Goal: Task Accomplishment & Management: Manage account settings

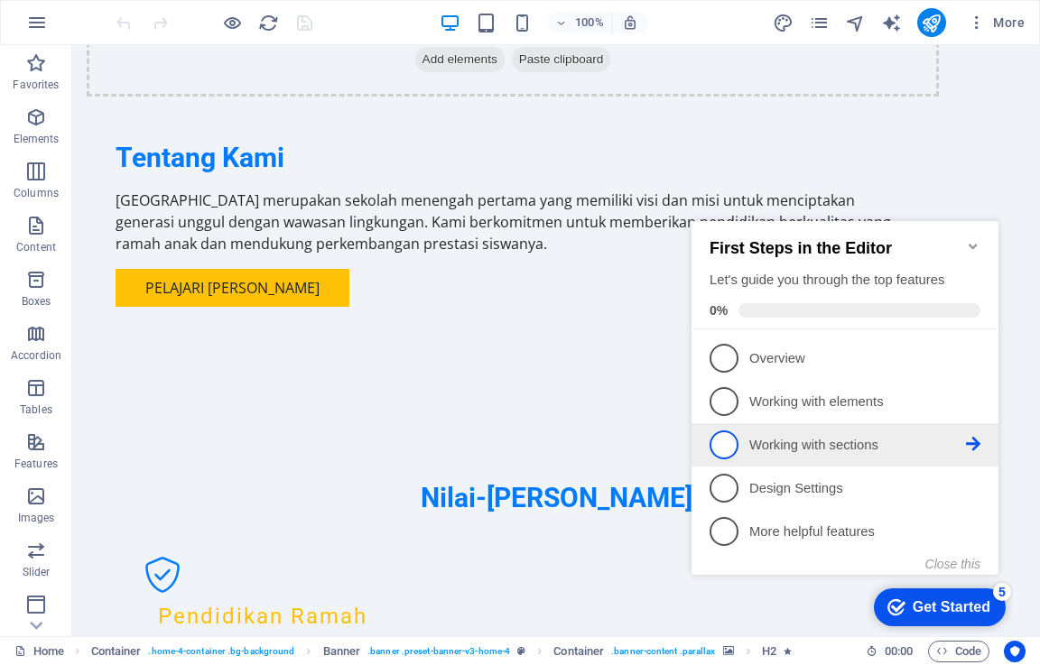
scroll to position [1812, 0]
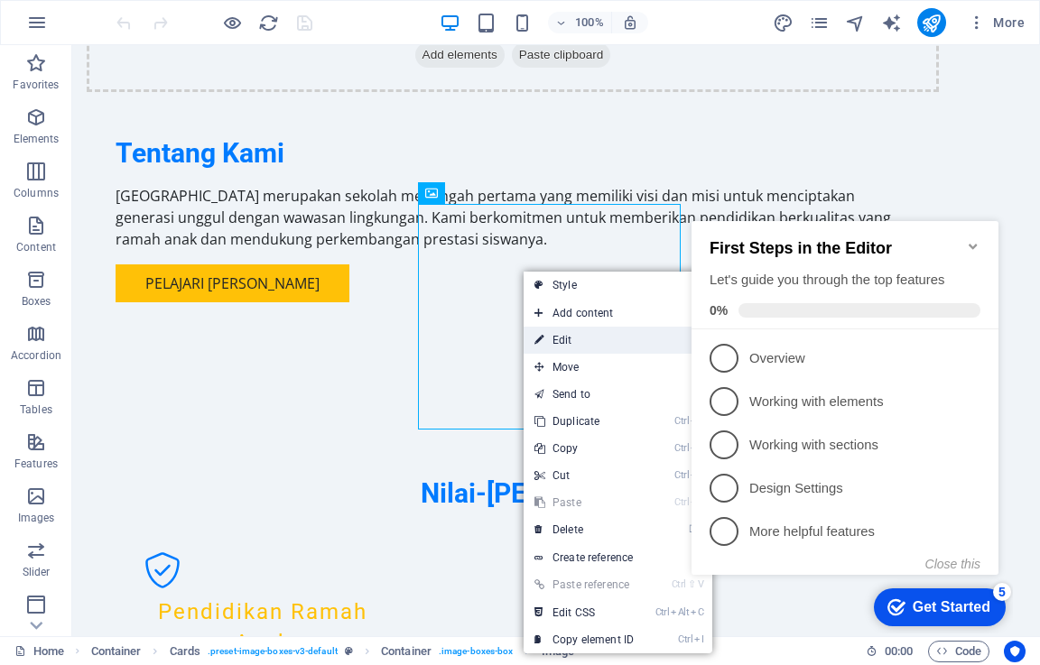
click at [613, 344] on link "⏎ Edit" at bounding box center [584, 340] width 121 height 27
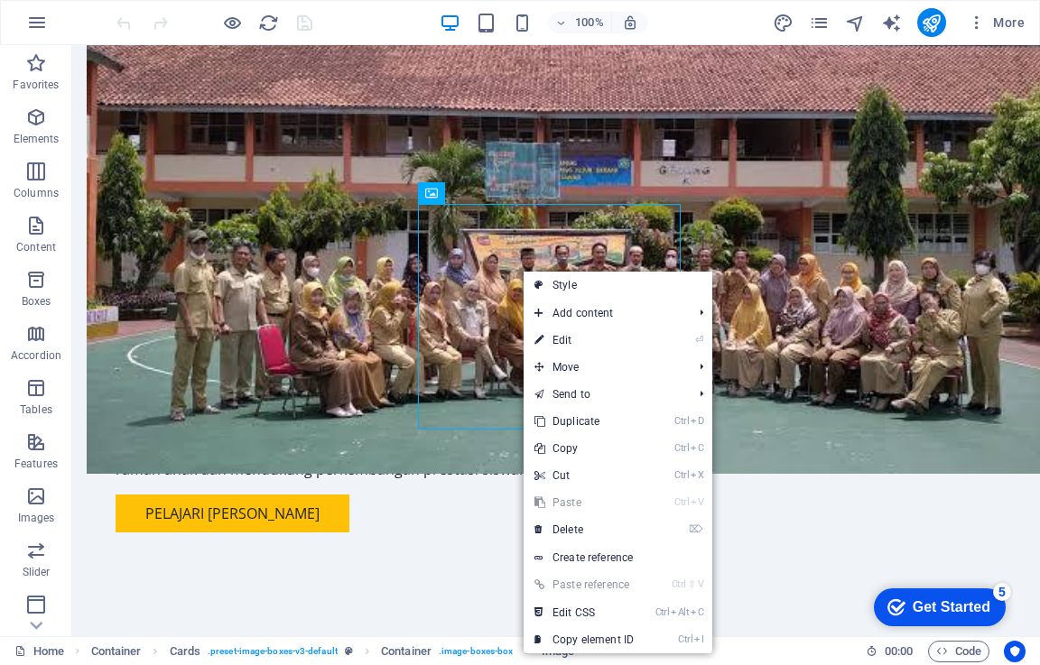
select select "vw"
select select "px"
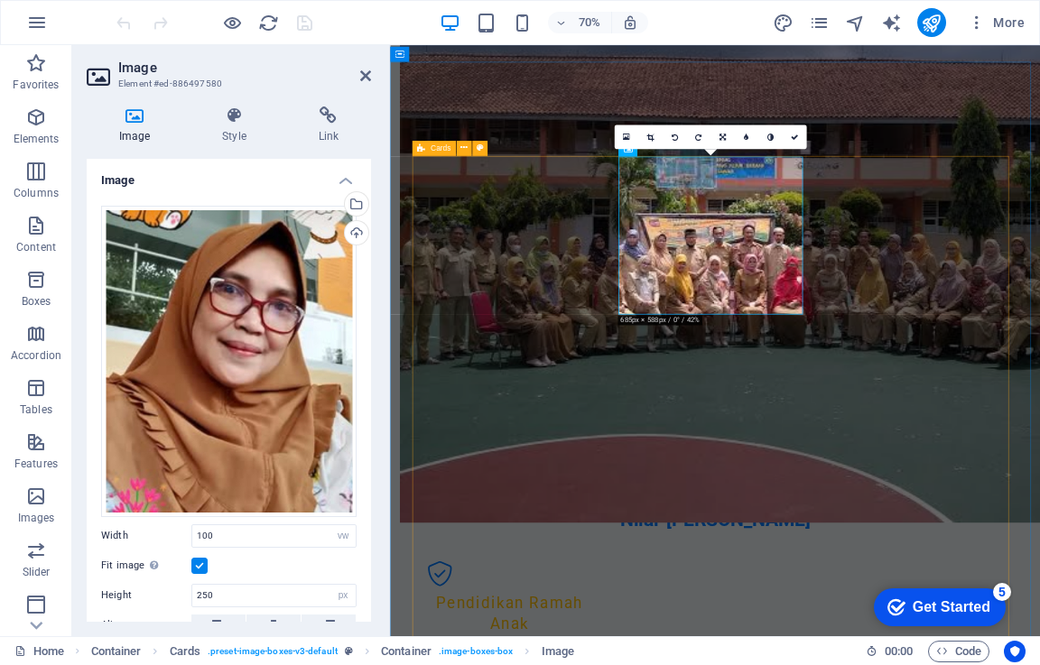
scroll to position [2027, 0]
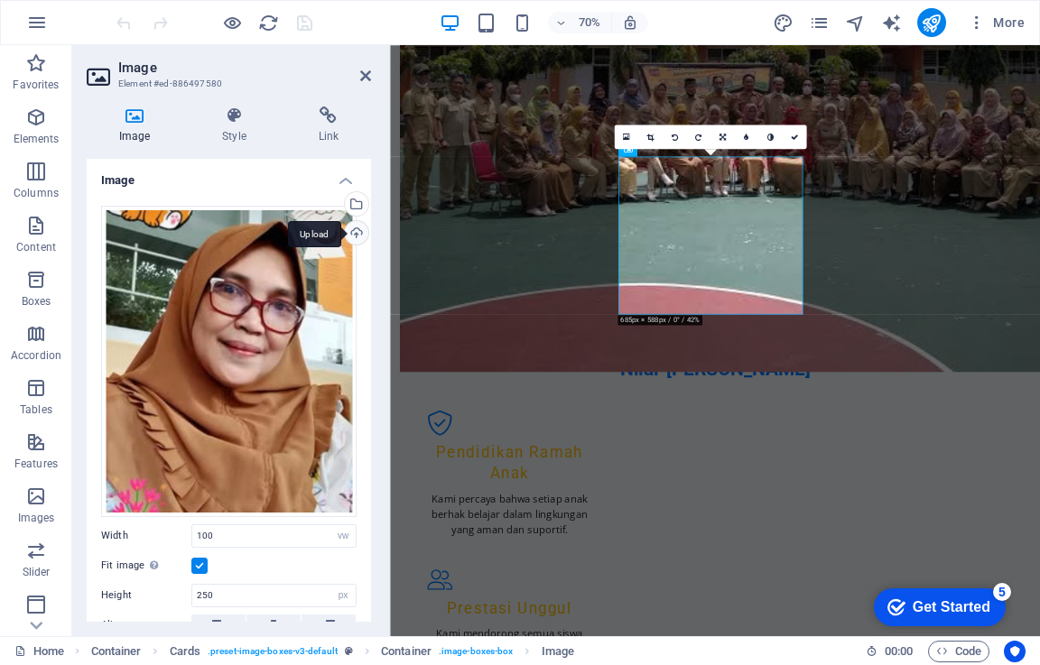
click at [353, 234] on div "Upload" at bounding box center [354, 234] width 27 height 27
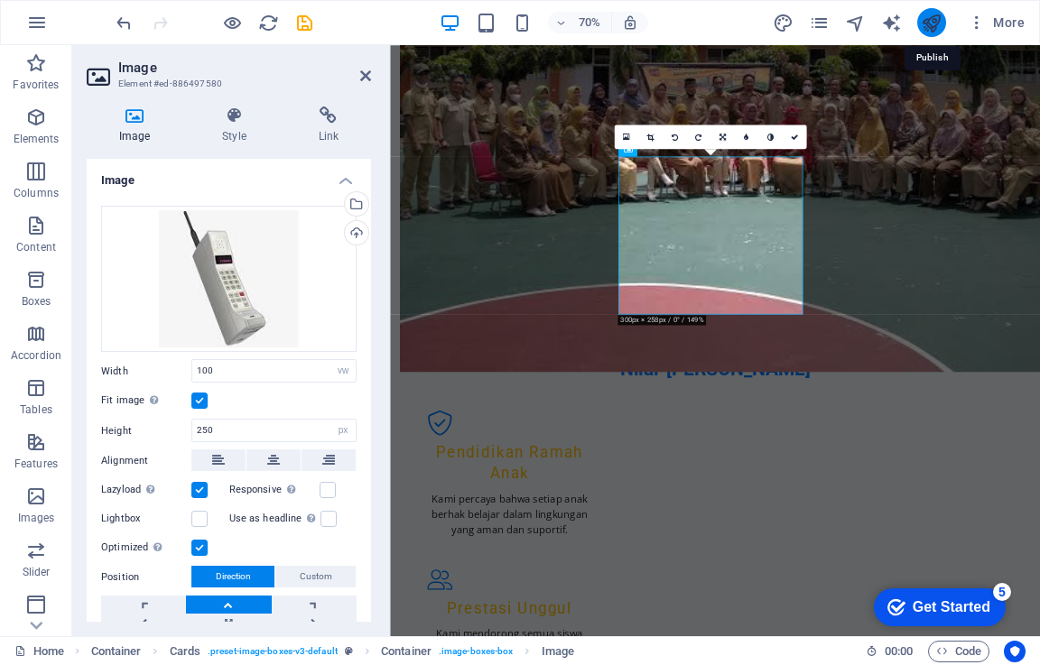
click at [930, 23] on icon "publish" at bounding box center [931, 23] width 21 height 21
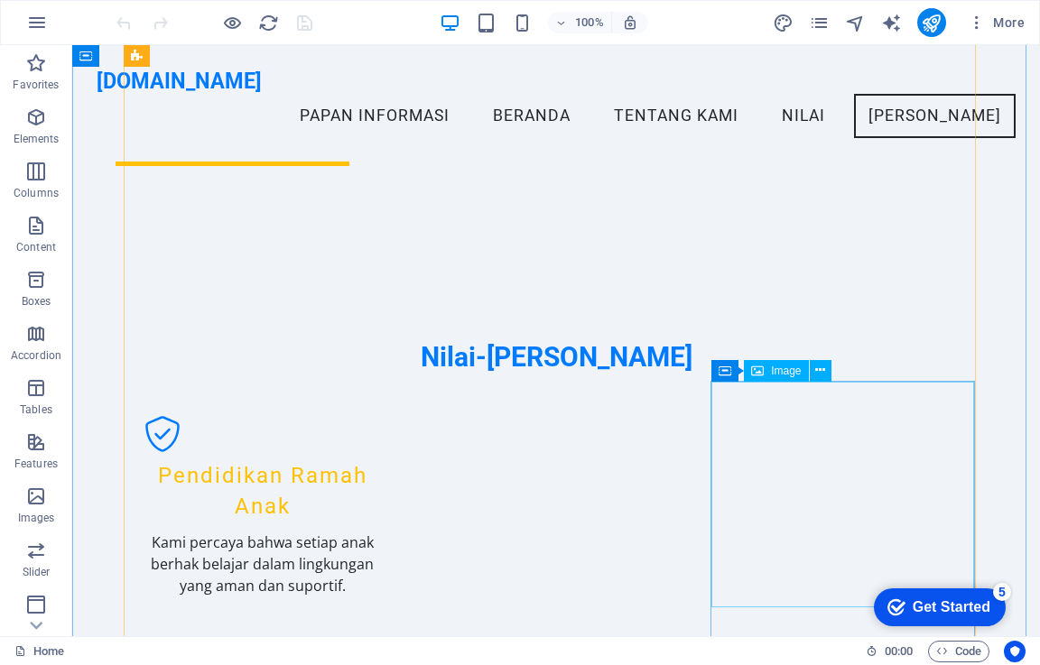
scroll to position [1804, 0]
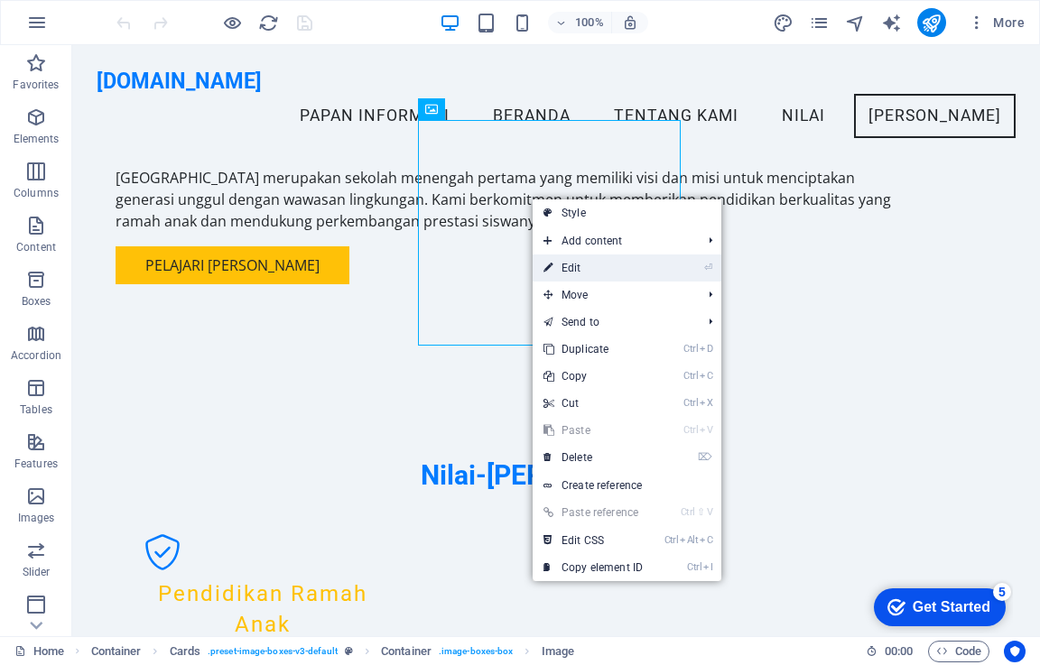
click at [567, 264] on link "⏎ Edit" at bounding box center [593, 268] width 121 height 27
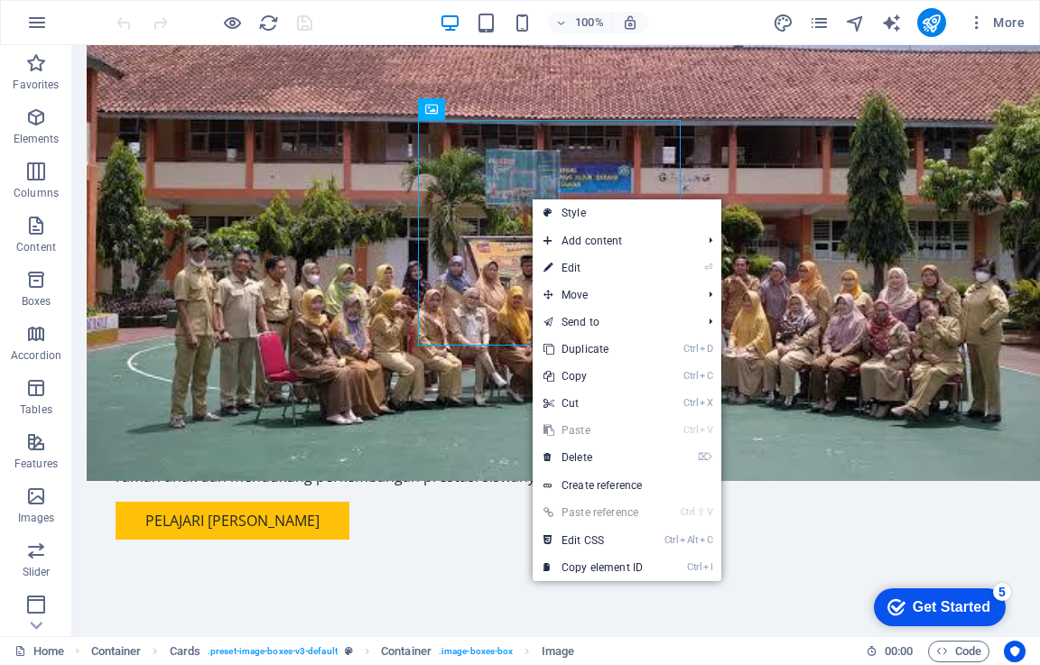
select select "vw"
select select "px"
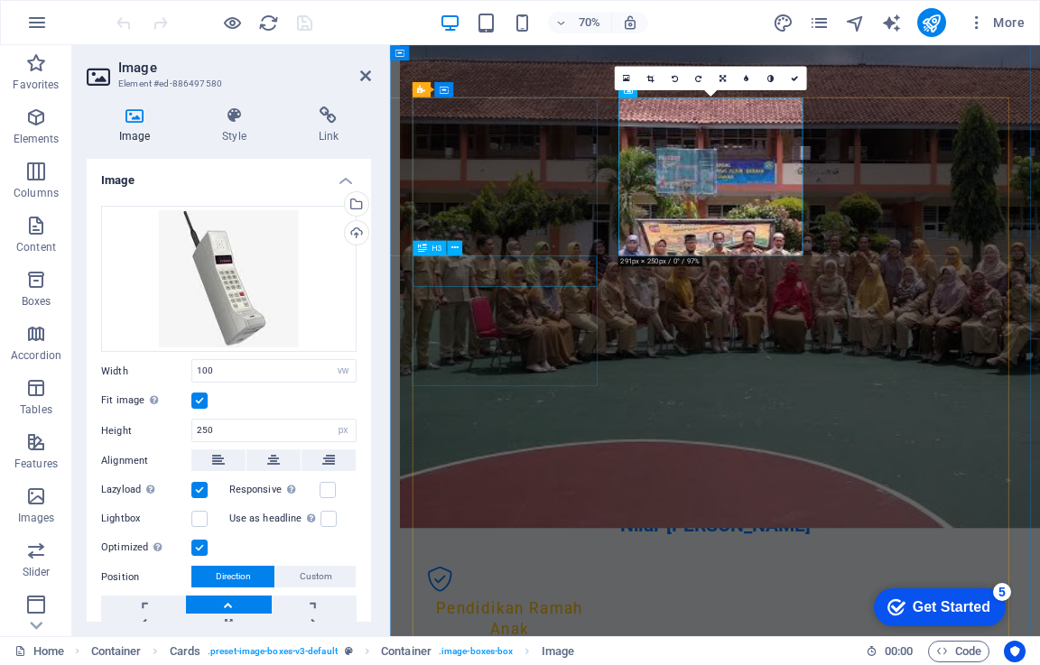
scroll to position [2111, 0]
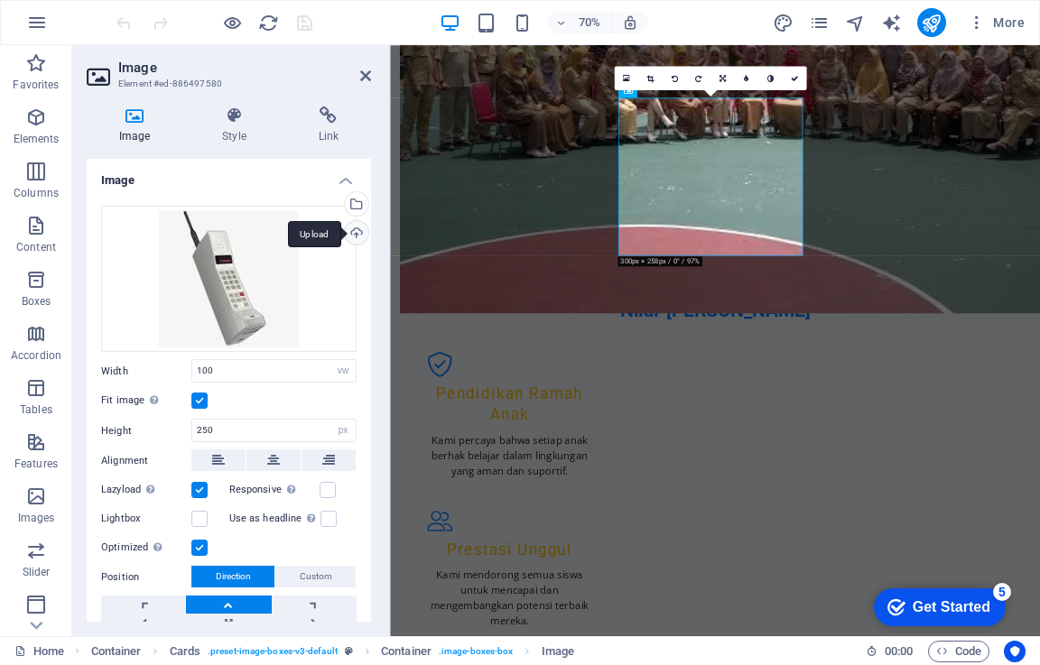
click at [348, 235] on div "Upload" at bounding box center [354, 234] width 27 height 27
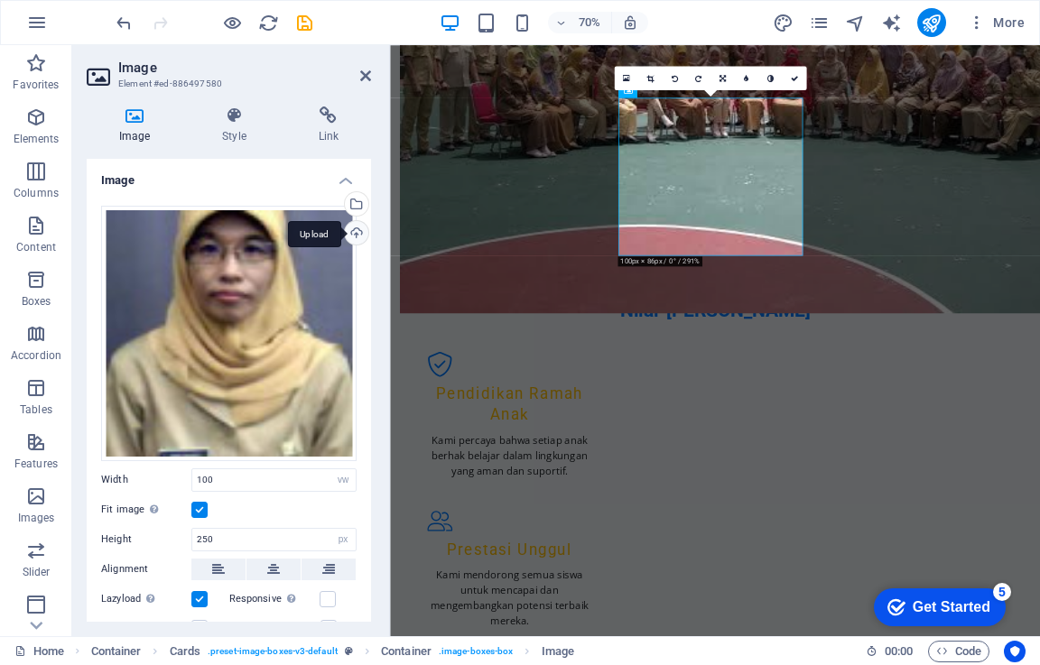
click at [350, 234] on div "Upload" at bounding box center [354, 234] width 27 height 27
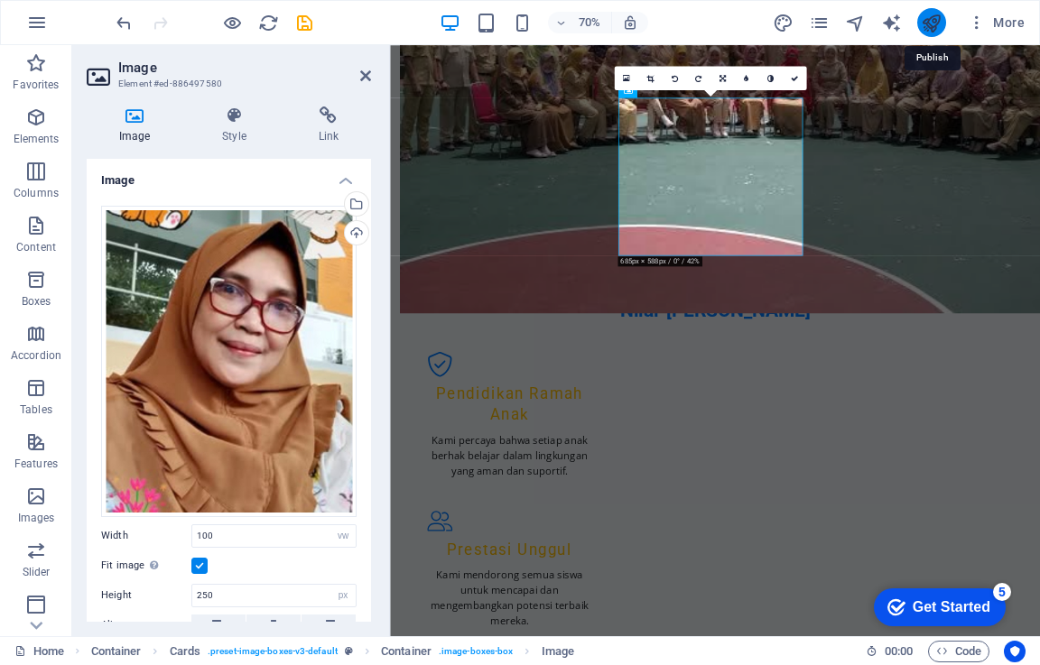
click at [925, 24] on icon "publish" at bounding box center [931, 23] width 21 height 21
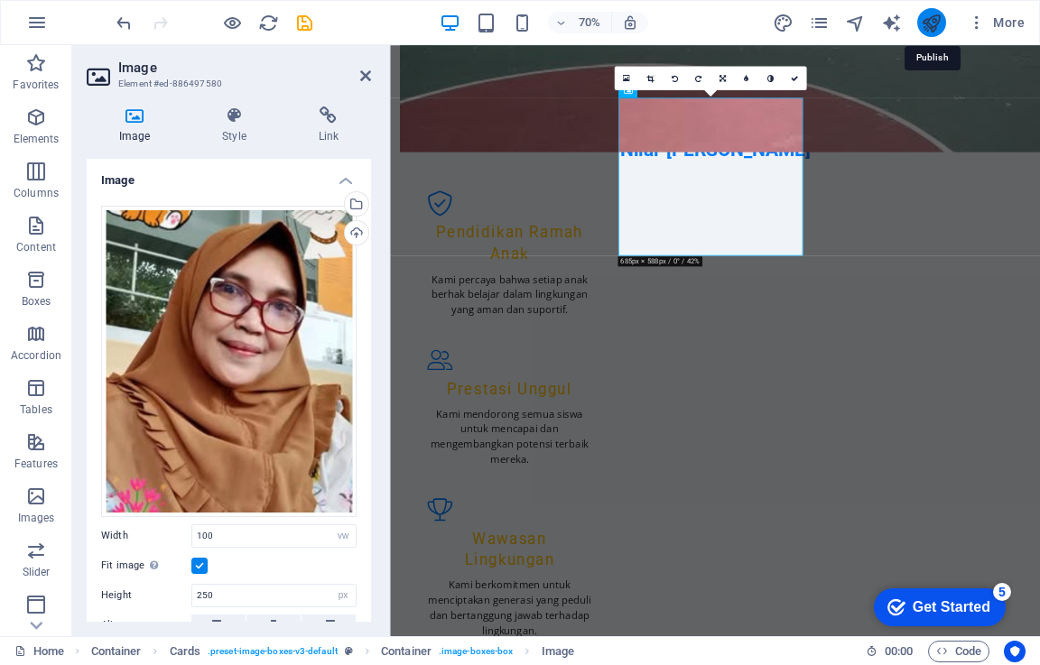
scroll to position [1896, 0]
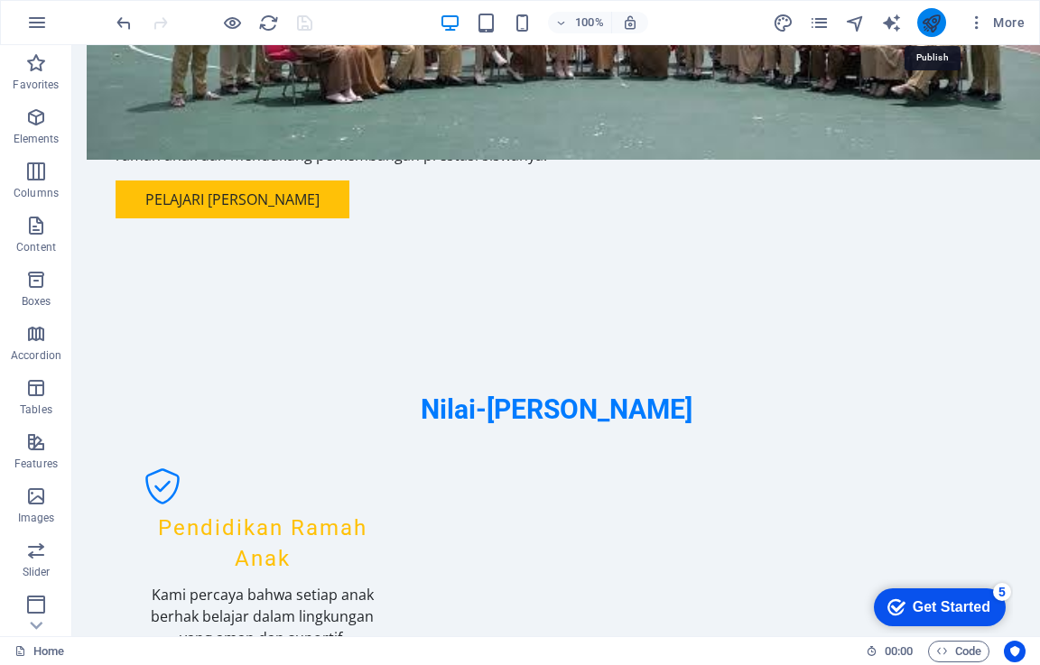
click at [932, 18] on icon "publish" at bounding box center [931, 23] width 21 height 21
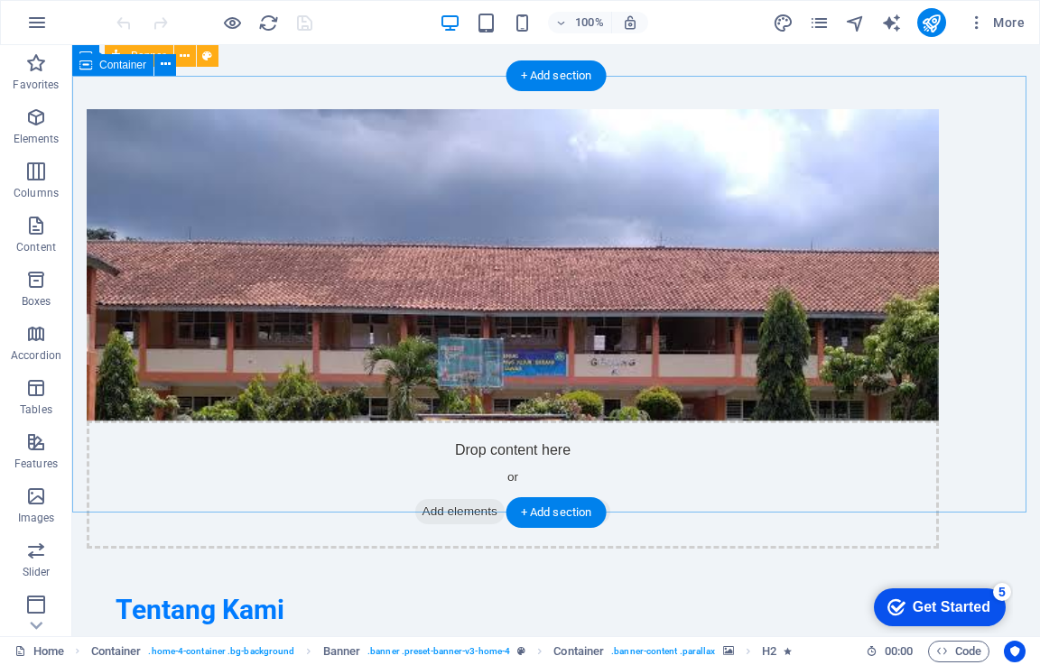
scroll to position [1805, 0]
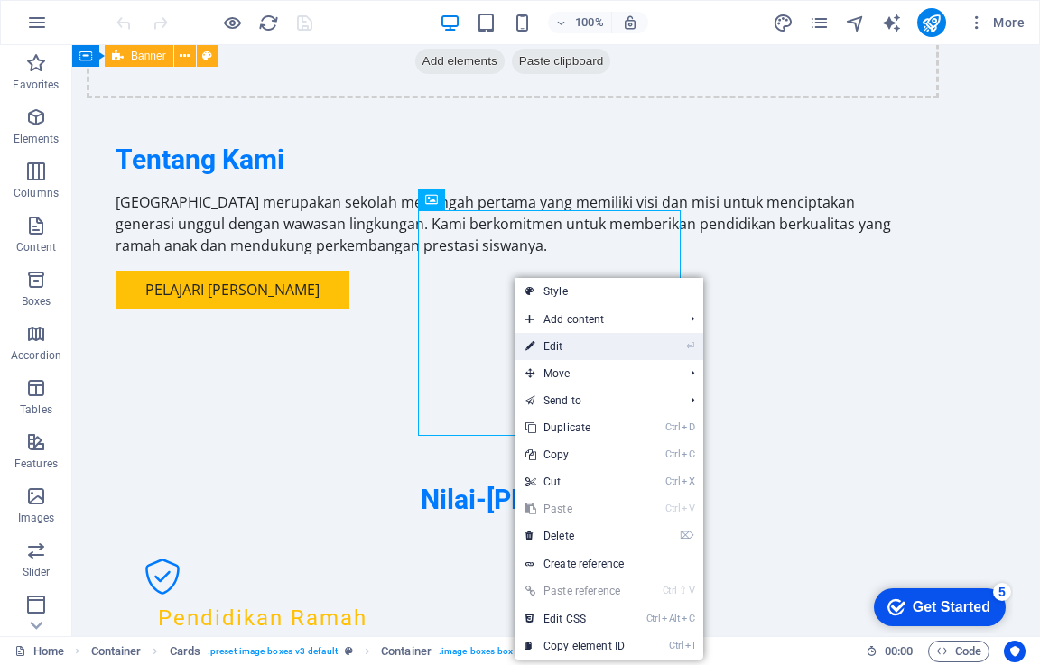
click at [585, 344] on link "⏎ Edit" at bounding box center [575, 346] width 121 height 27
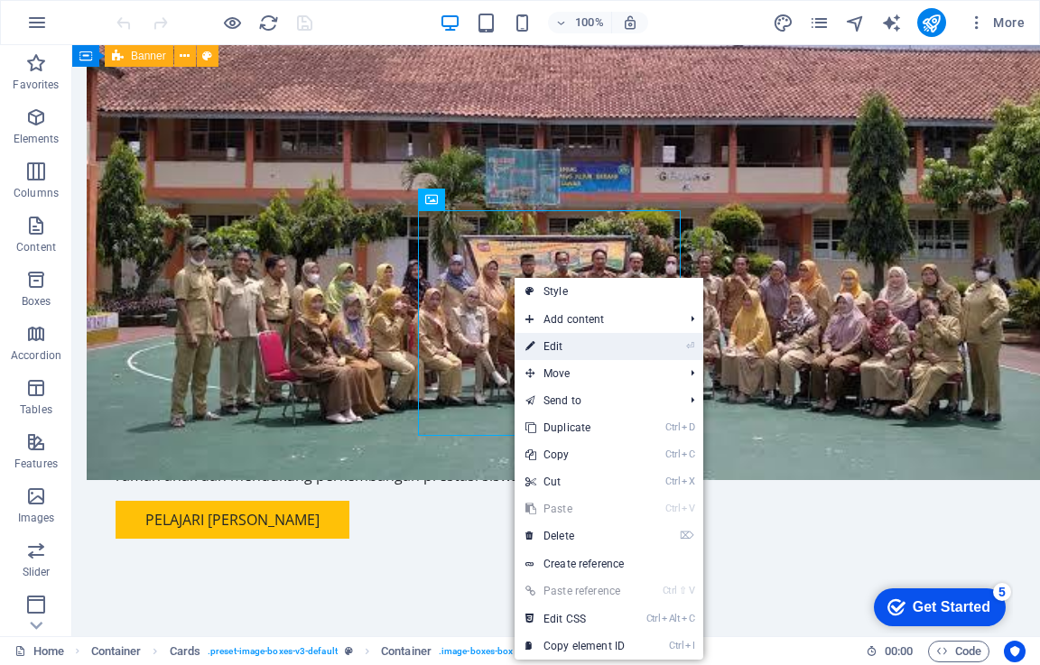
select select "vw"
select select "px"
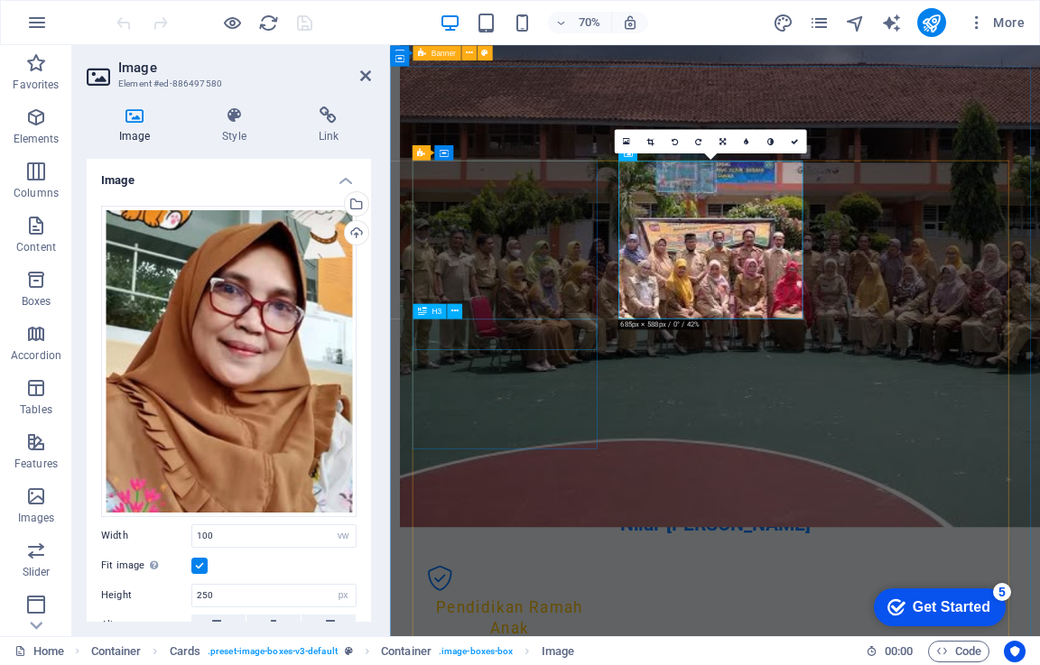
scroll to position [2021, 0]
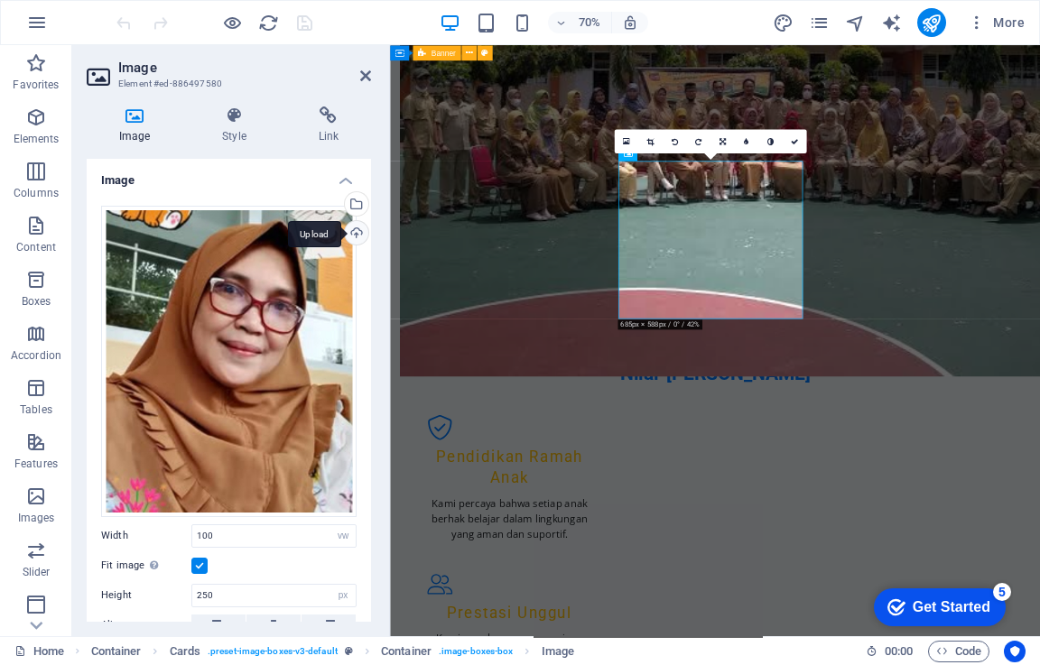
click at [358, 237] on div "Upload" at bounding box center [354, 234] width 27 height 27
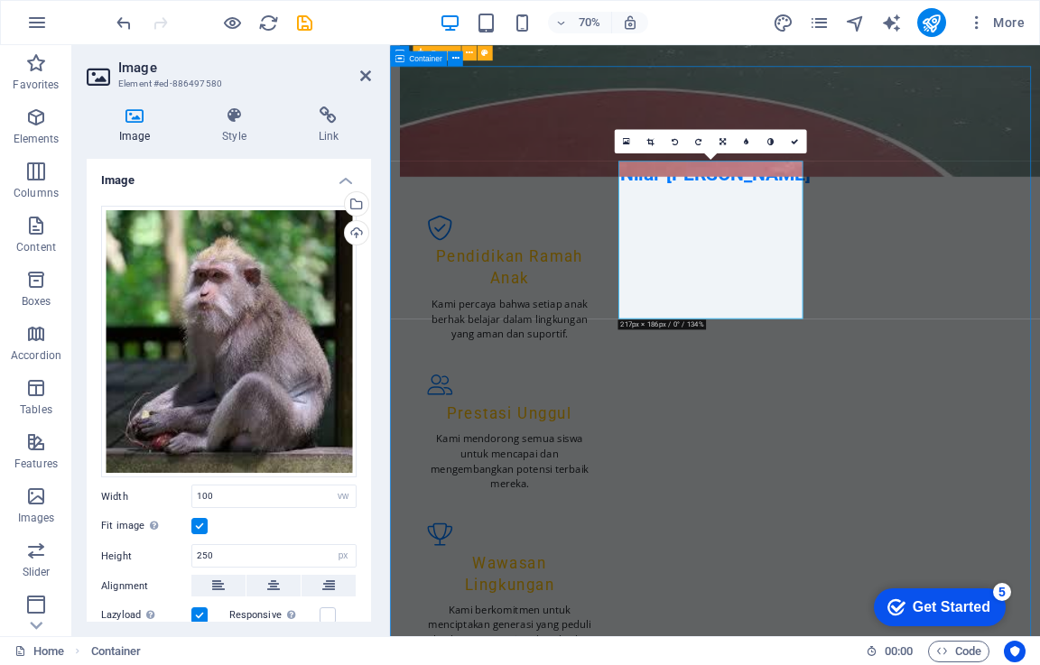
scroll to position [1805, 0]
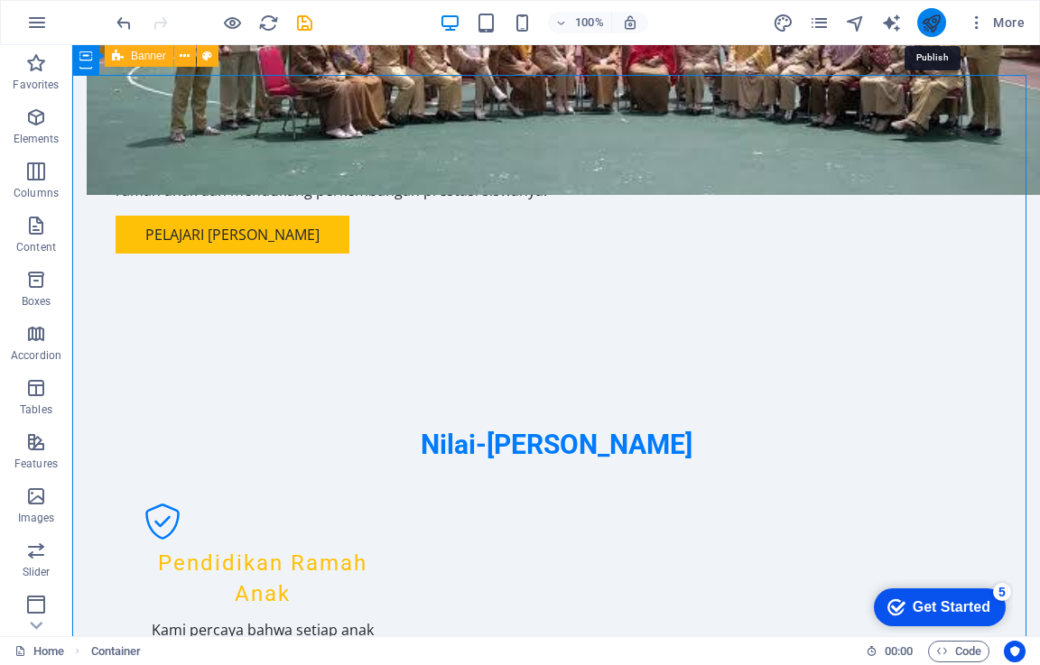
click at [930, 25] on icon "publish" at bounding box center [931, 23] width 21 height 21
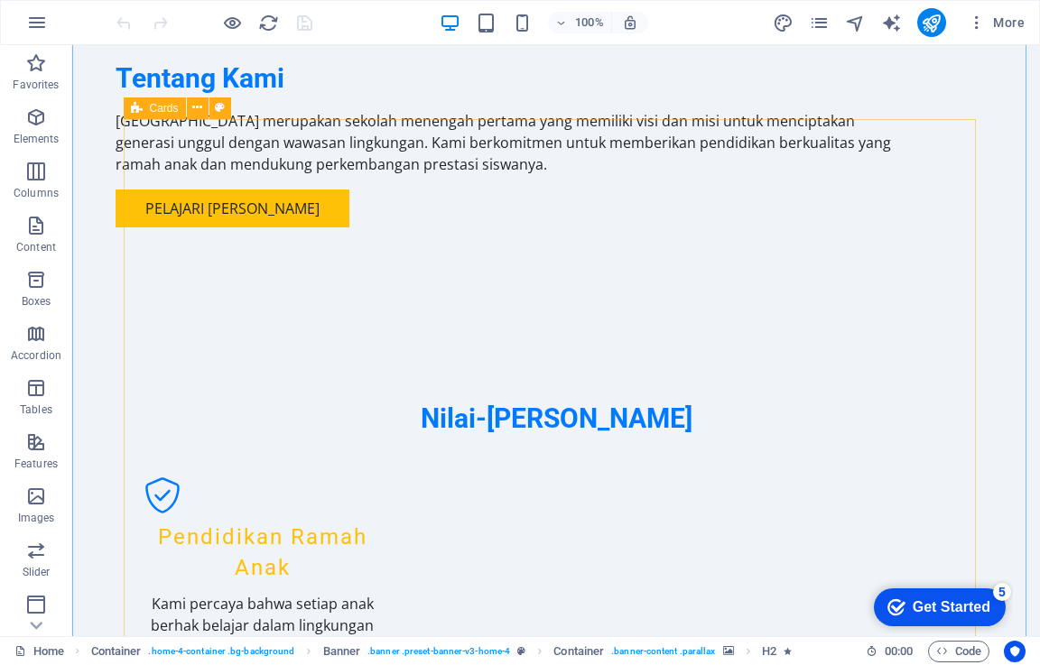
scroll to position [1896, 0]
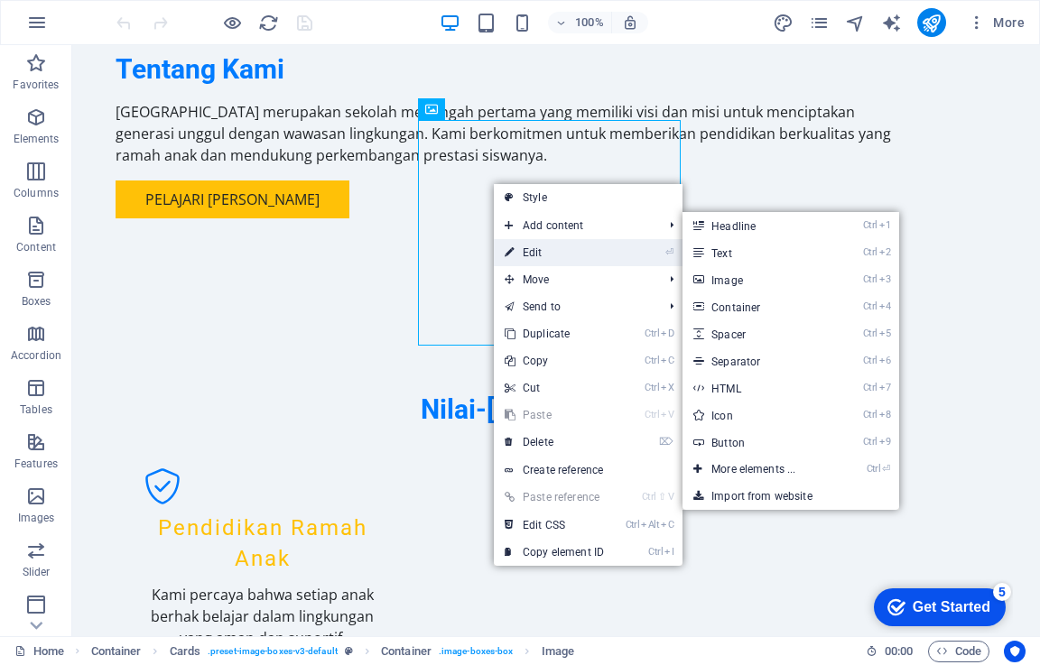
click at [528, 248] on link "⏎ Edit" at bounding box center [554, 252] width 121 height 27
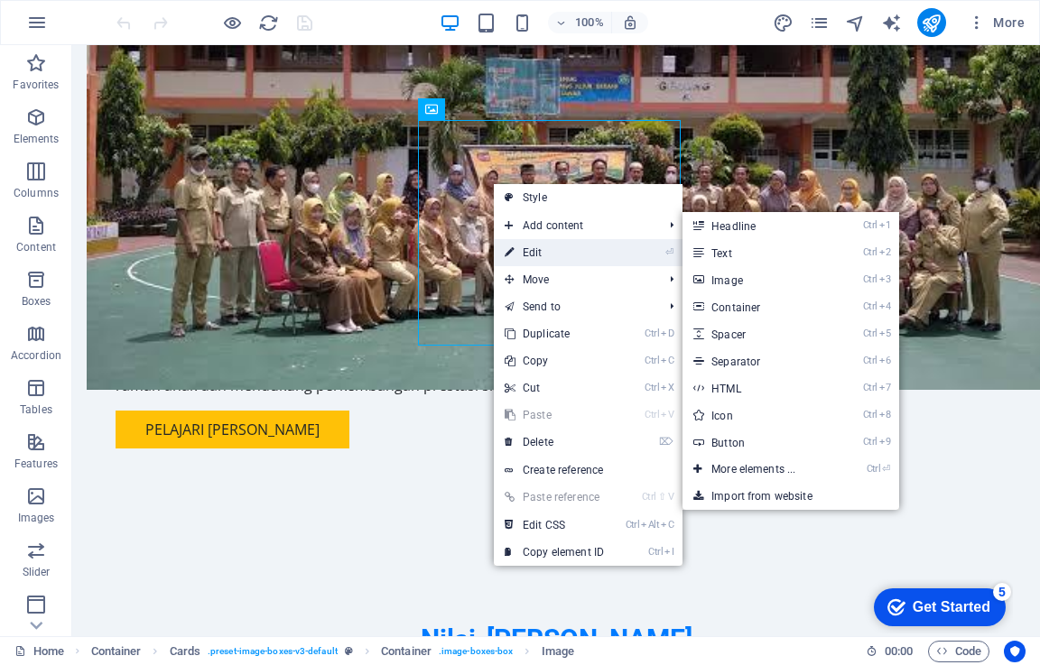
select select "vw"
select select "px"
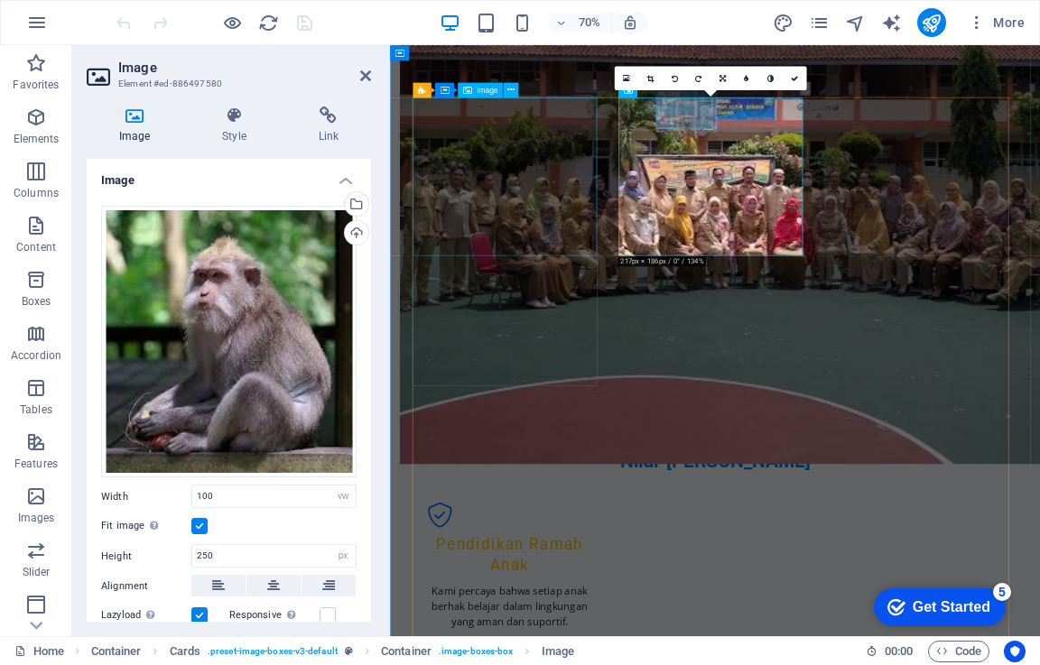
scroll to position [2111, 0]
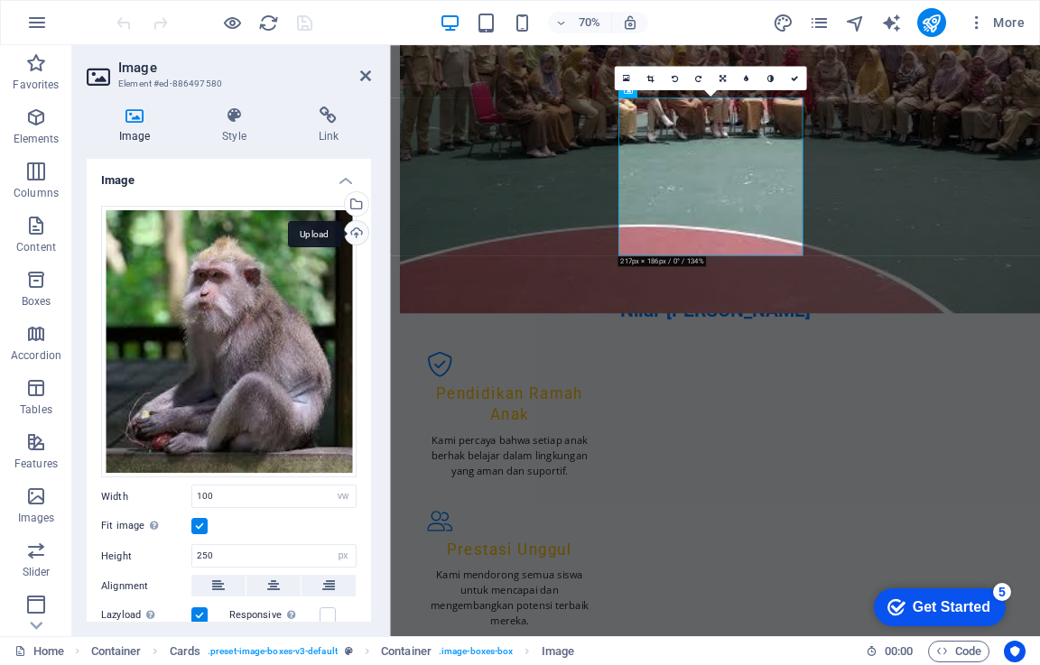
click at [352, 227] on div "Upload" at bounding box center [354, 234] width 27 height 27
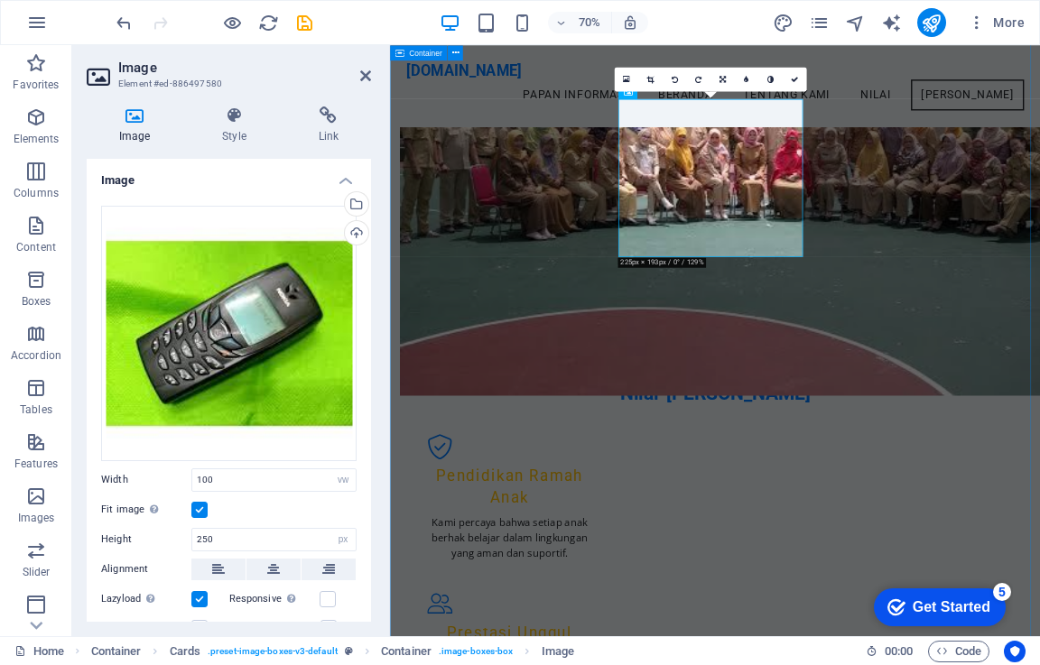
scroll to position [1840, 0]
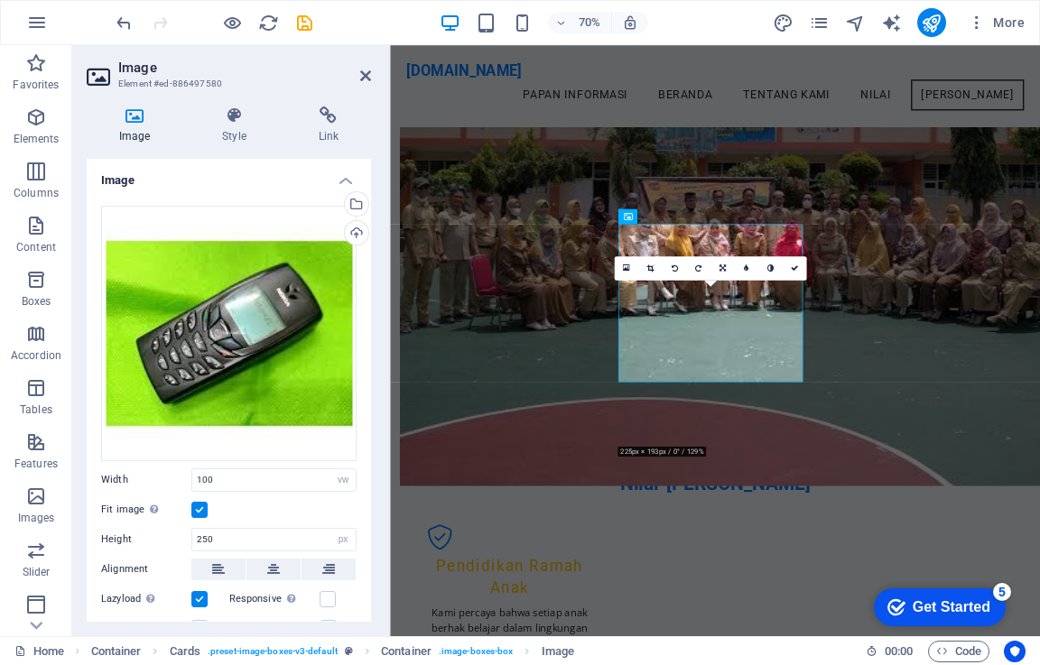
click at [729, 22] on div "70% More" at bounding box center [572, 22] width 919 height 29
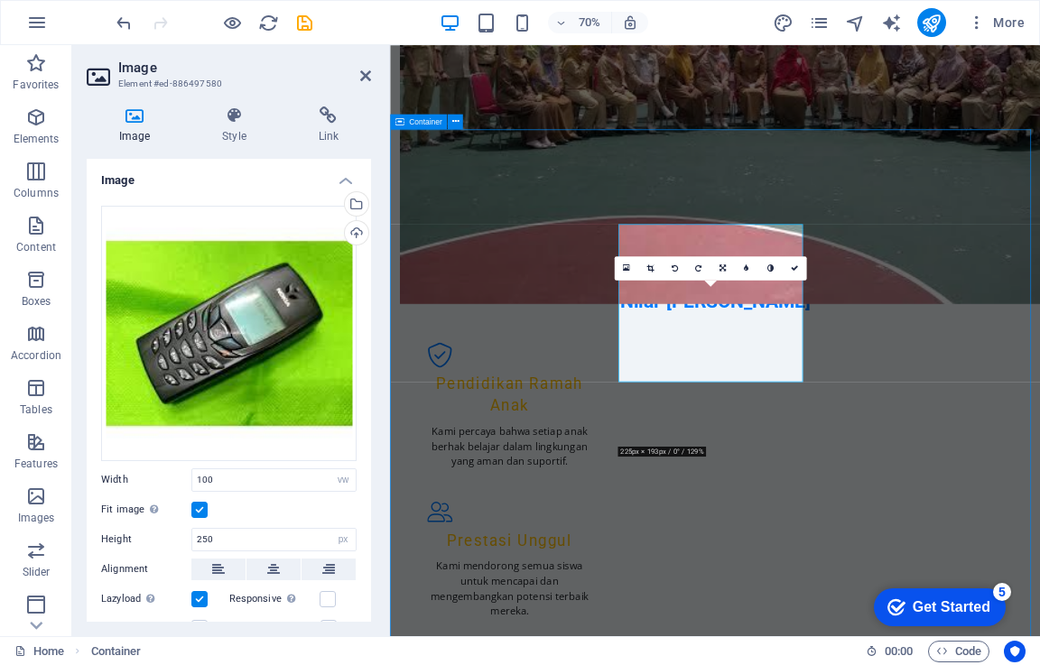
scroll to position [1715, 0]
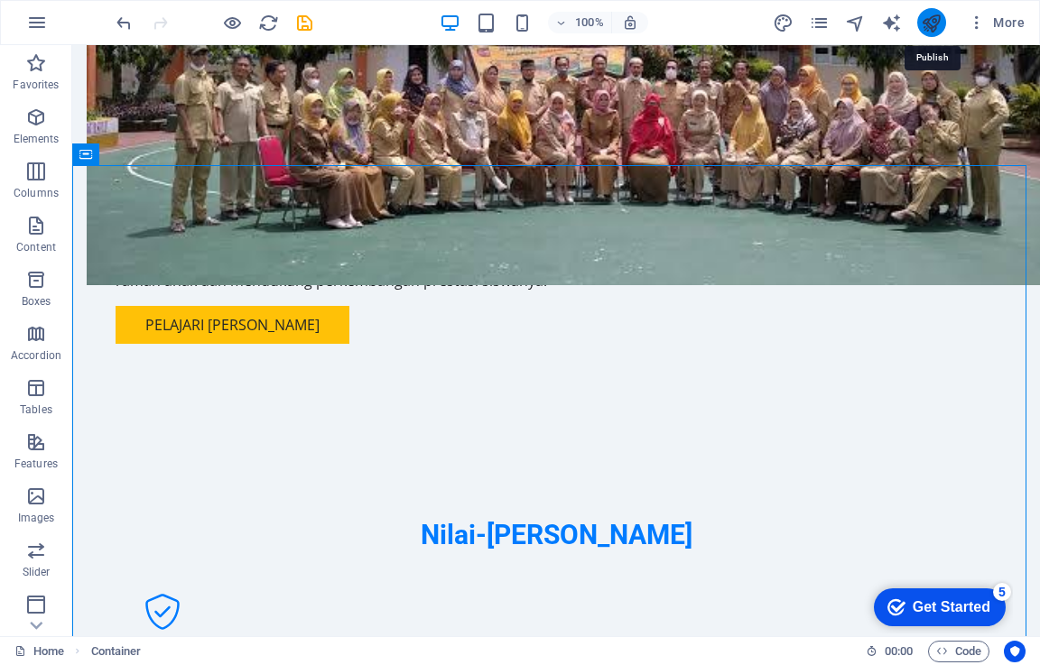
click at [932, 30] on icon "publish" at bounding box center [931, 23] width 21 height 21
